Goal: Task Accomplishment & Management: Use online tool/utility

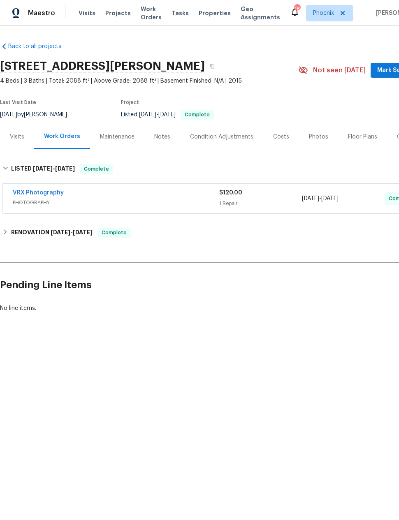
scroll to position [0, 66]
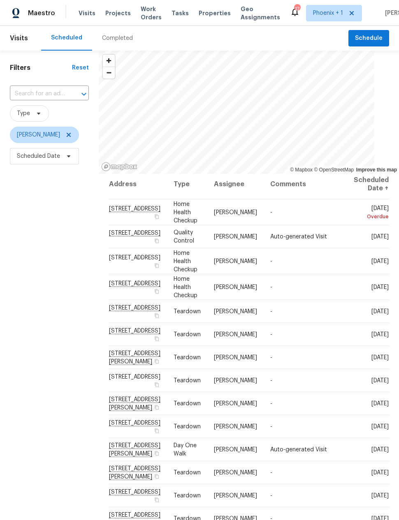
scroll to position [4, 0]
click at [53, 353] on div "Filters Reset ​ Type Eric Scott Scheduled Date" at bounding box center [49, 320] width 99 height 539
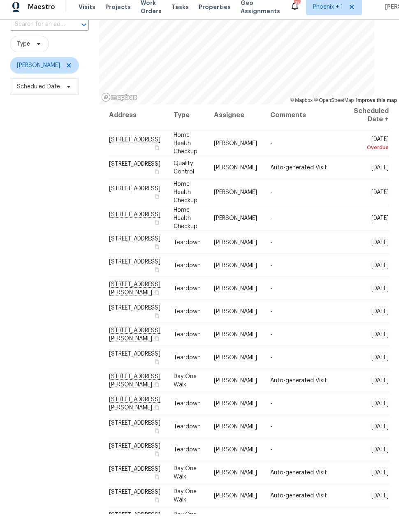
scroll to position [0, 0]
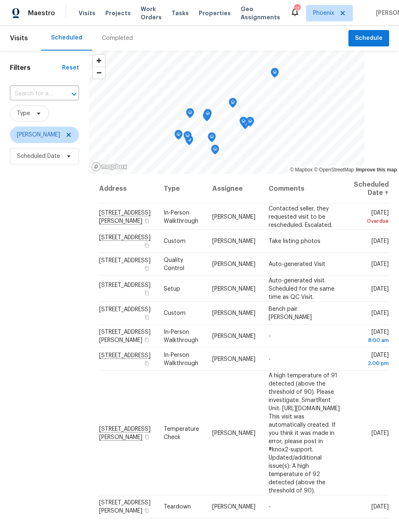
scroll to position [0, 13]
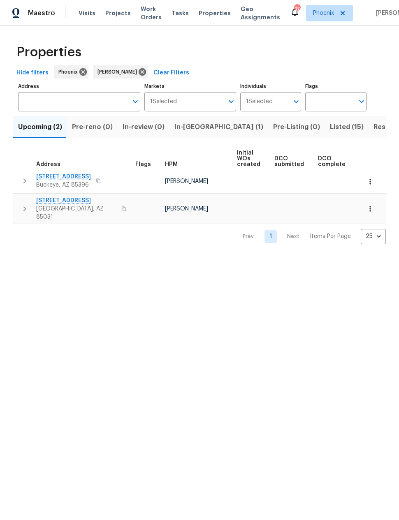
click at [373, 125] on span "Resale (9)" at bounding box center [389, 127] width 32 height 12
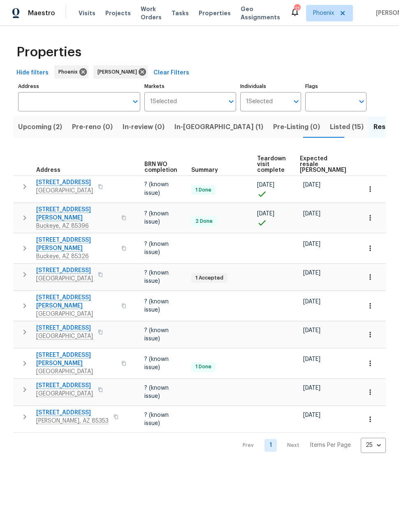
scroll to position [0, 93]
click at [310, 165] on span "Expected resale [PERSON_NAME]" at bounding box center [322, 164] width 46 height 17
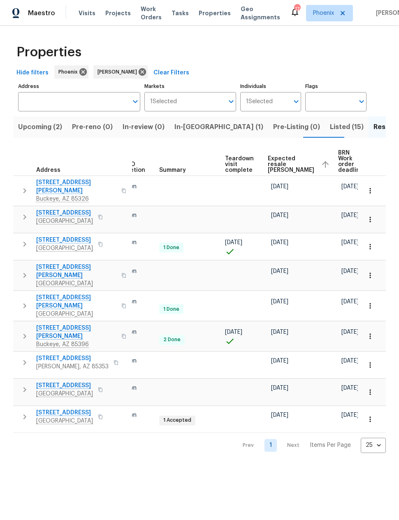
scroll to position [0, 124]
